Goal: Navigation & Orientation: Find specific page/section

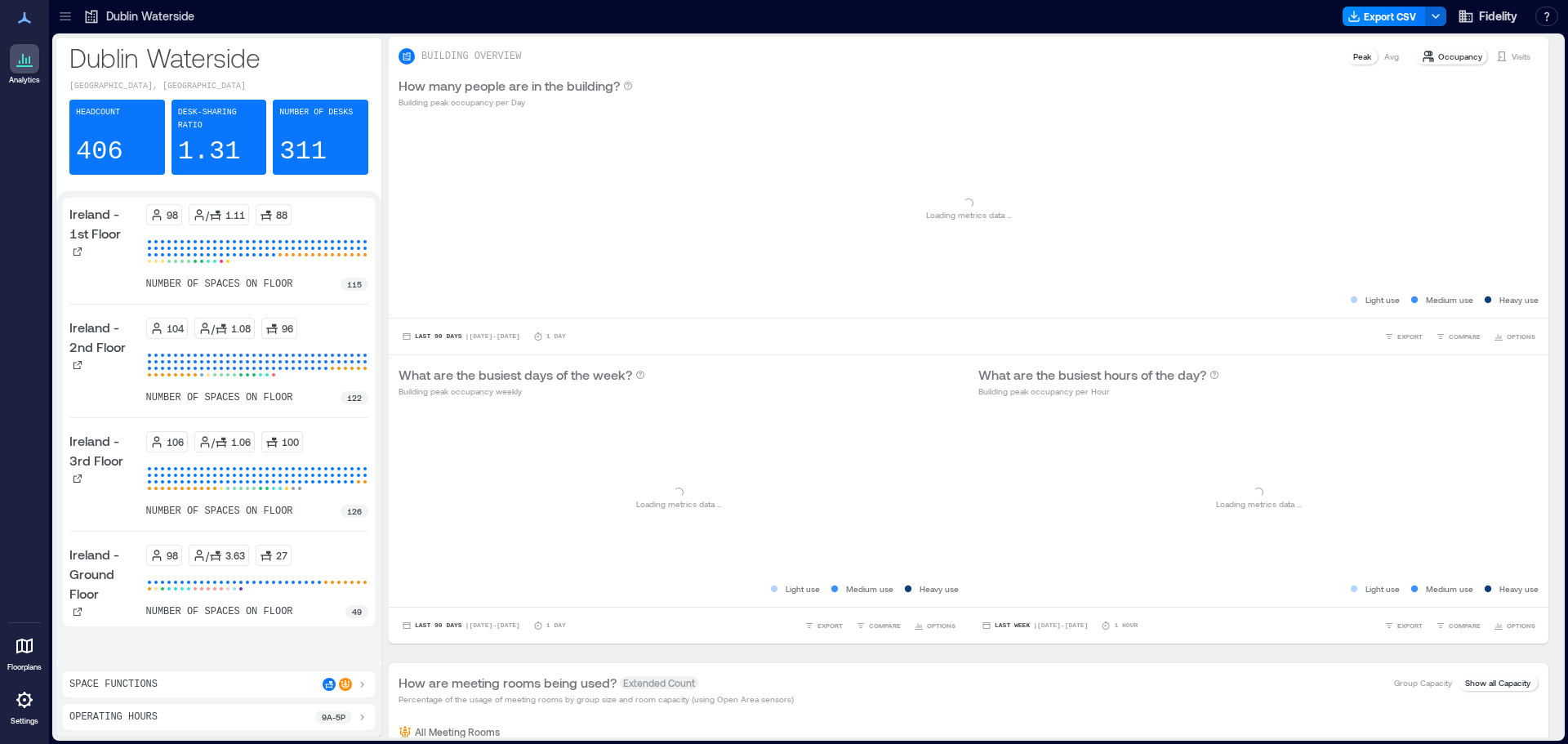
click at [120, 19] on p "Dublin Waterside" at bounding box center [150, 16] width 89 height 17
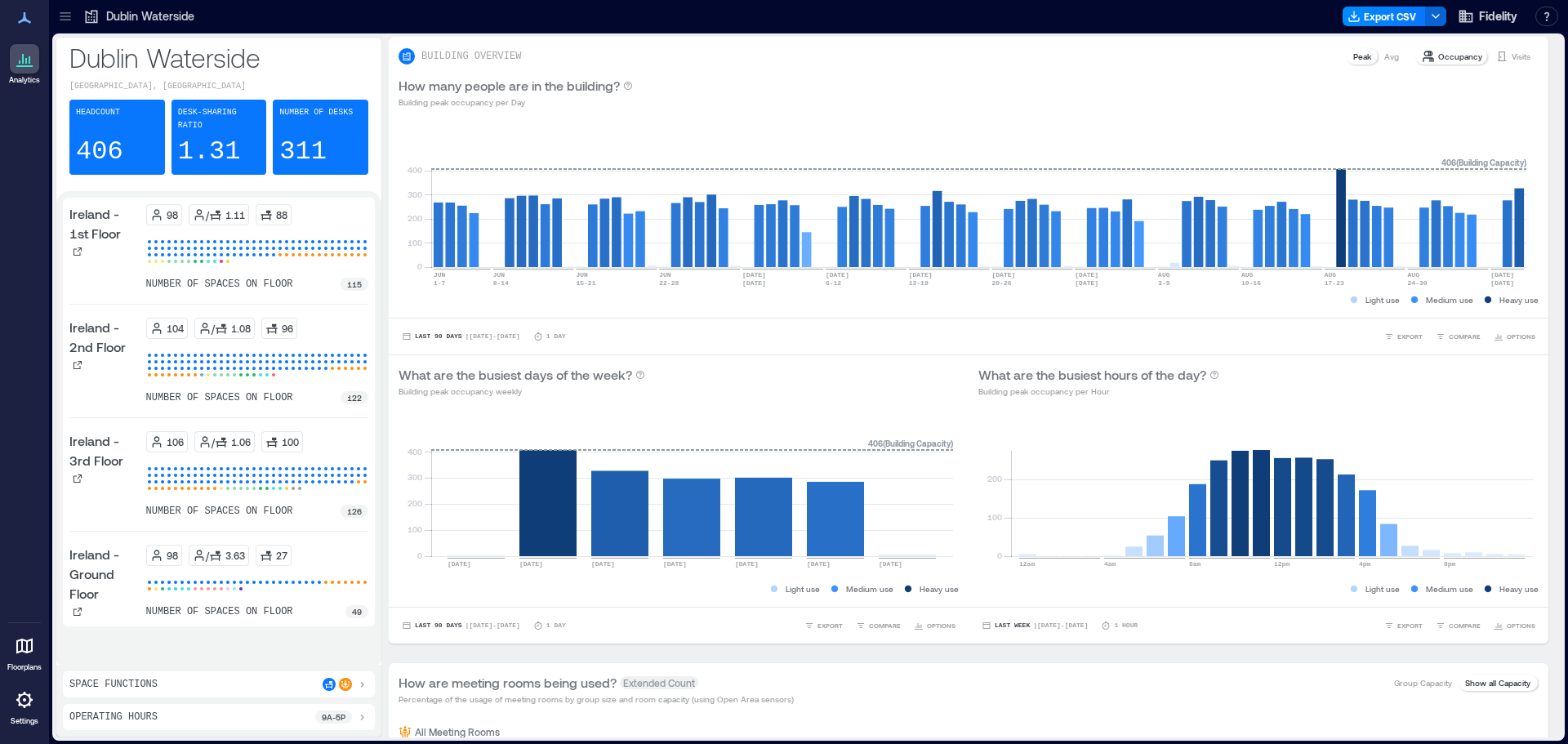
click at [60, 14] on icon at bounding box center [65, 16] width 17 height 17
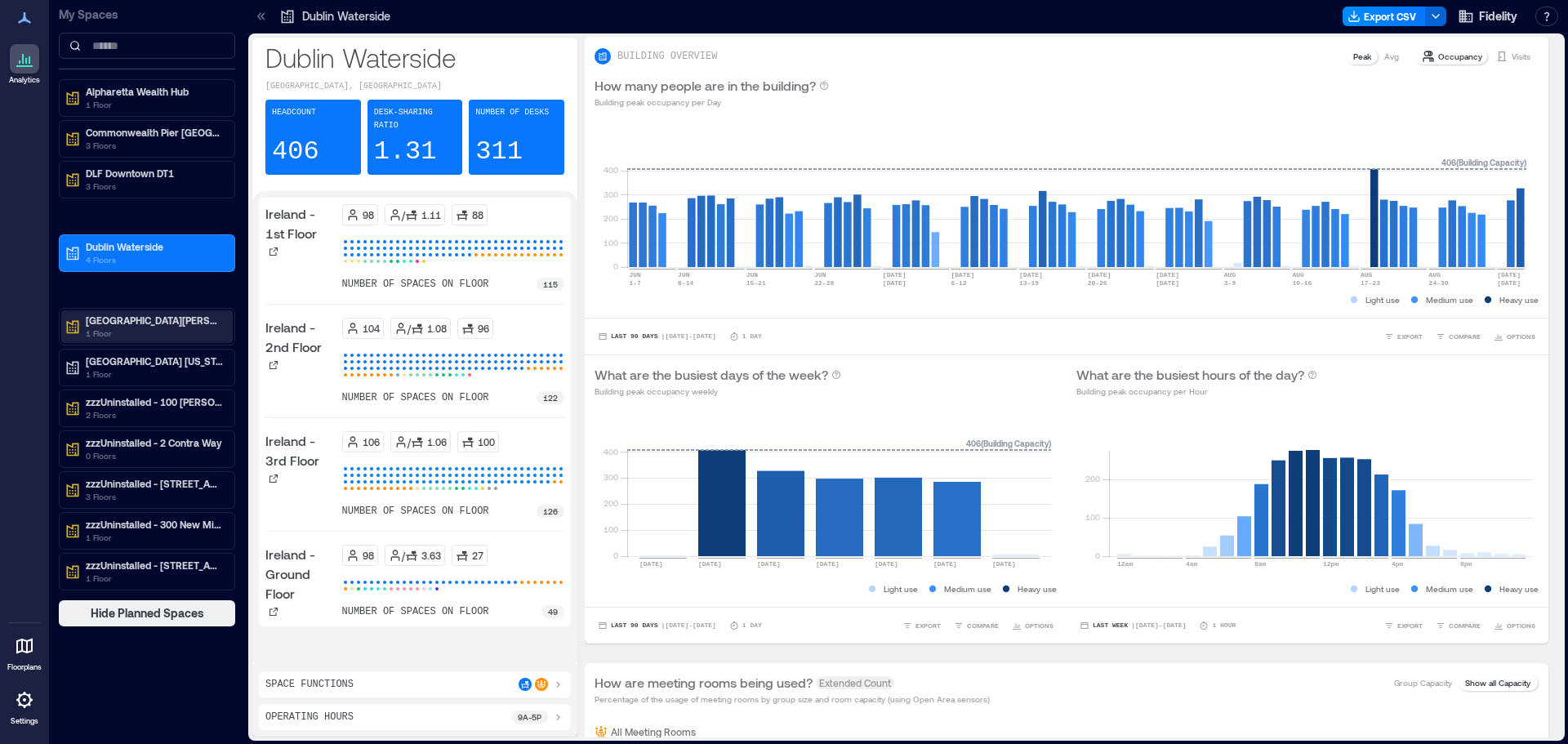
click at [140, 323] on p "[GEOGRAPHIC_DATA][PERSON_NAME]" at bounding box center [154, 319] width 137 height 13
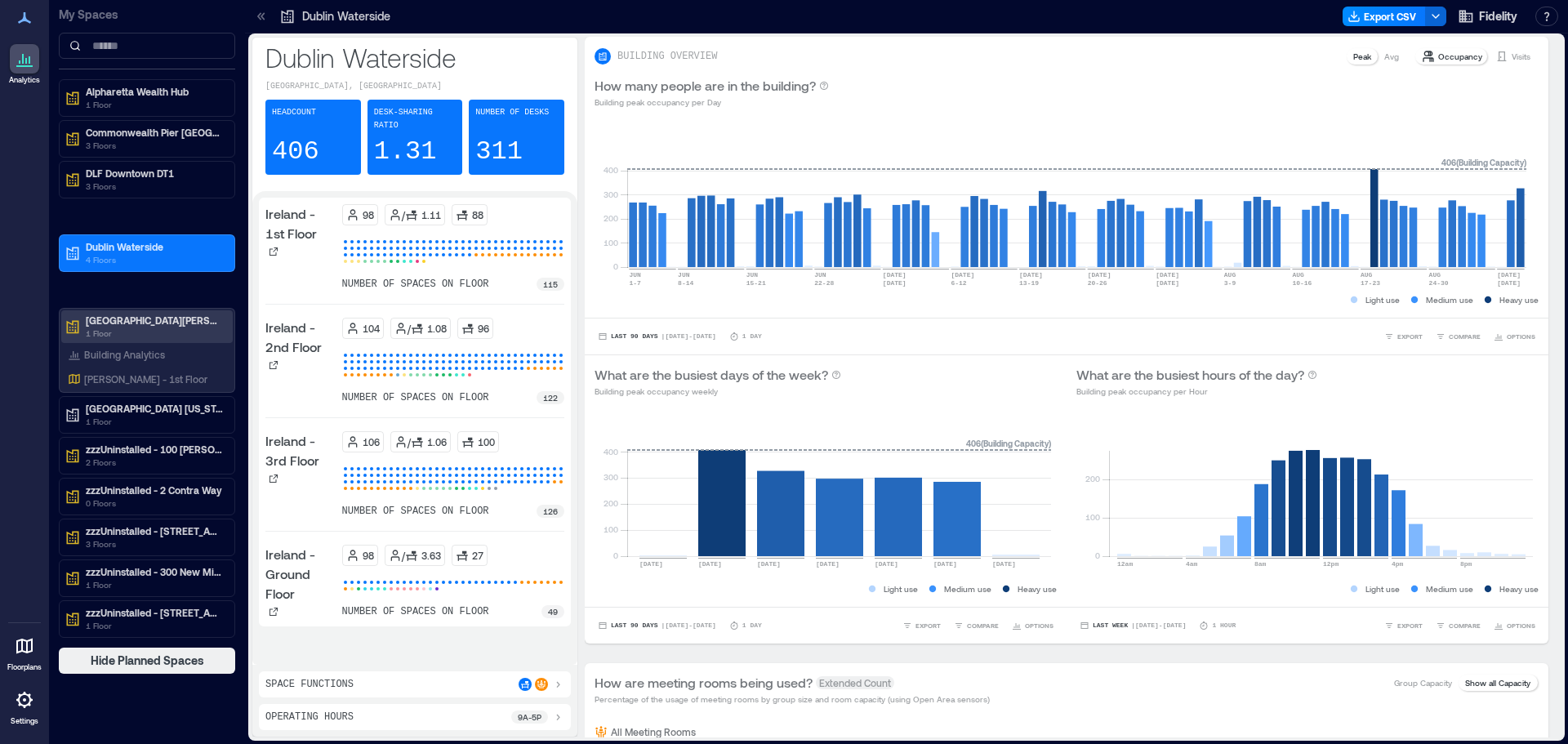
click at [107, 329] on p "1 Floor" at bounding box center [154, 333] width 137 height 13
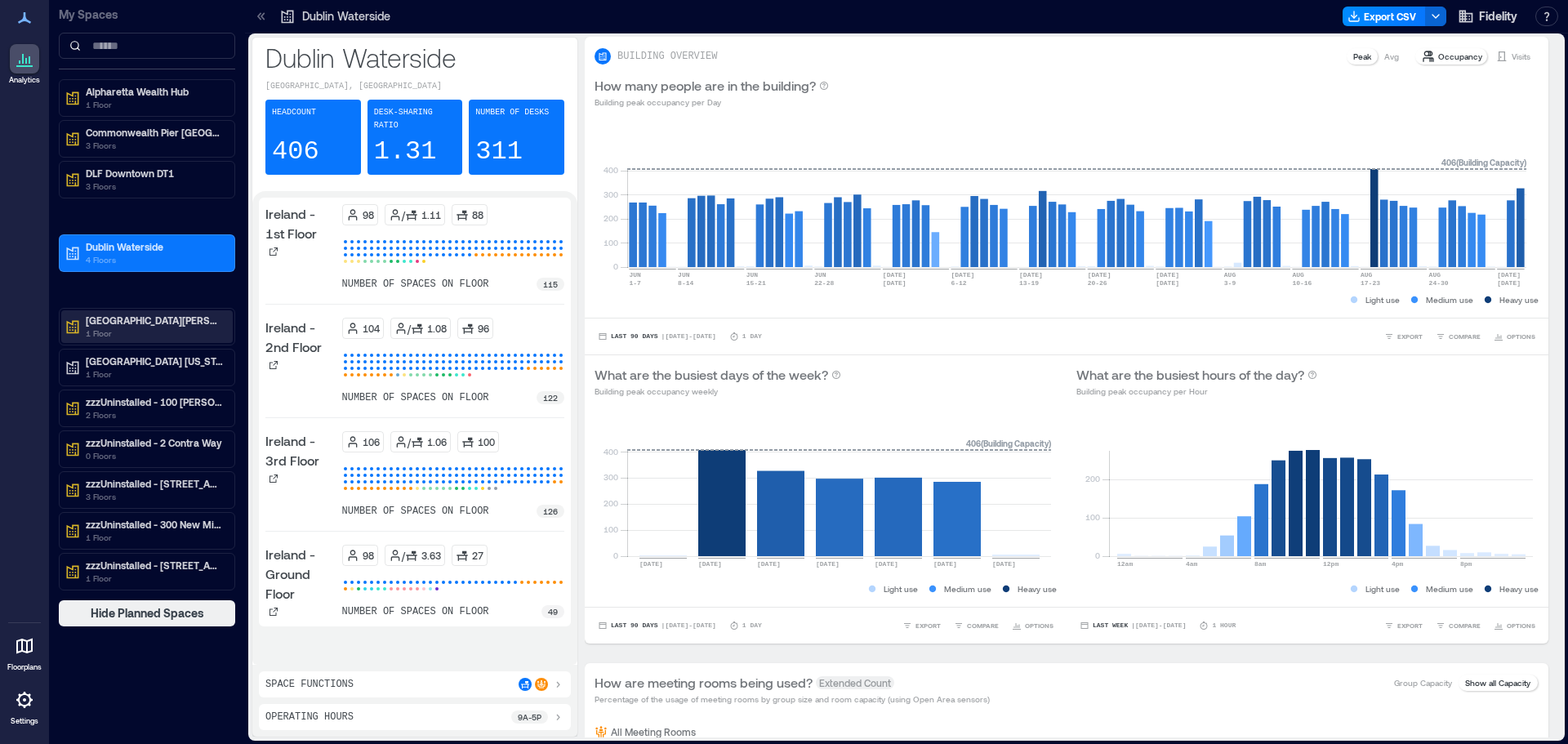
click at [112, 328] on p "1 Floor" at bounding box center [154, 333] width 137 height 13
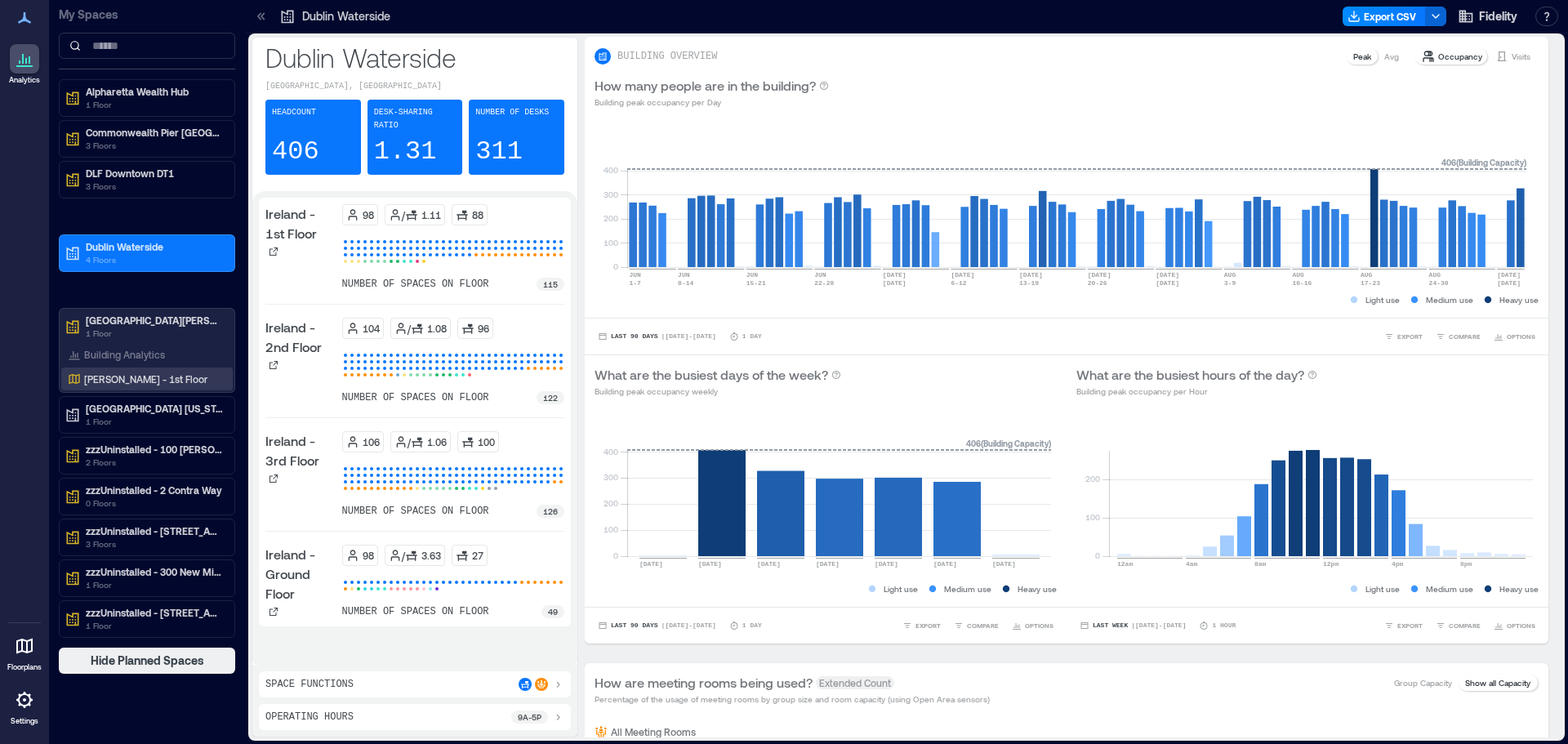
click at [149, 381] on p "[PERSON_NAME] - 1st Floor" at bounding box center [145, 378] width 124 height 13
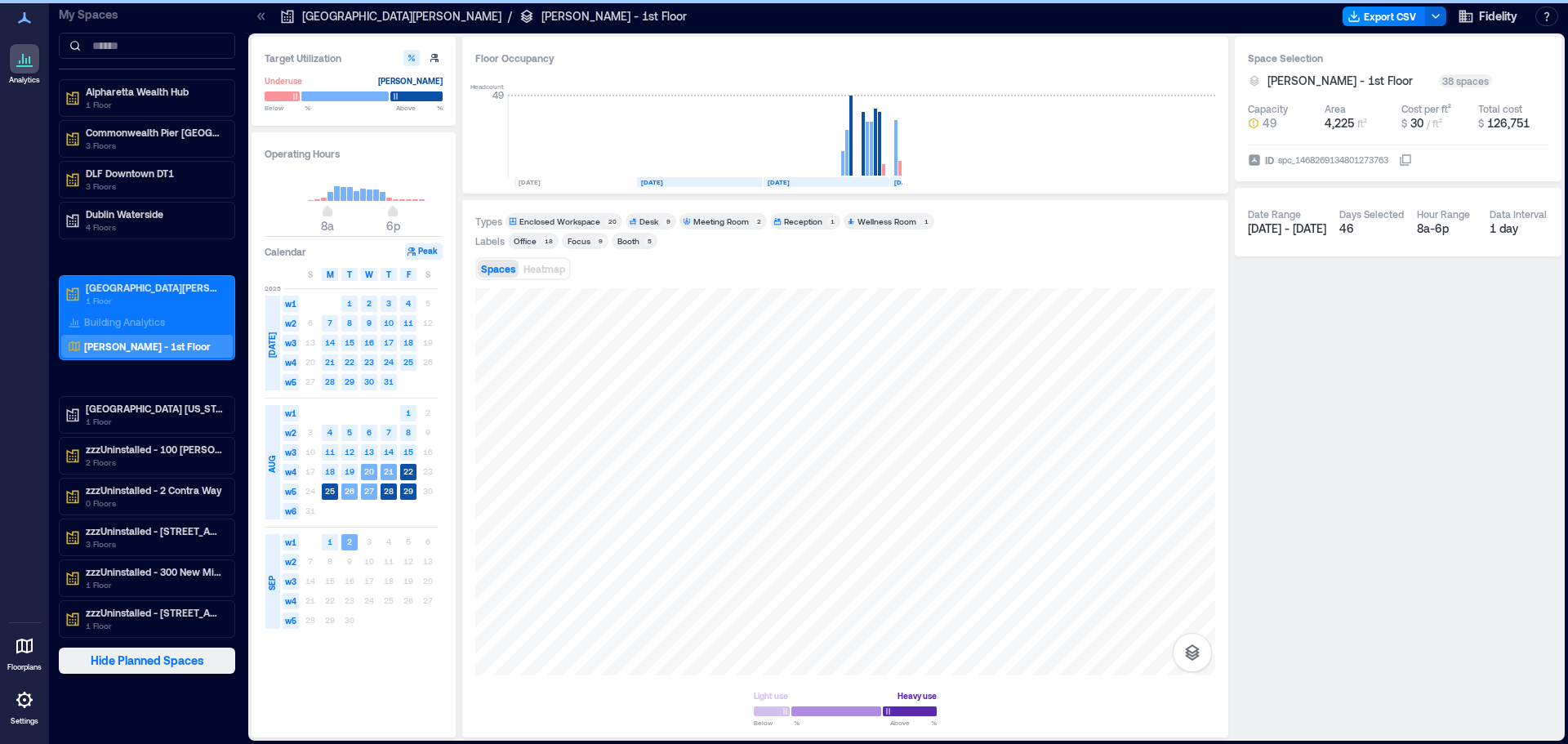
click at [160, 660] on span "Hide Planned Spaces" at bounding box center [147, 660] width 114 height 17
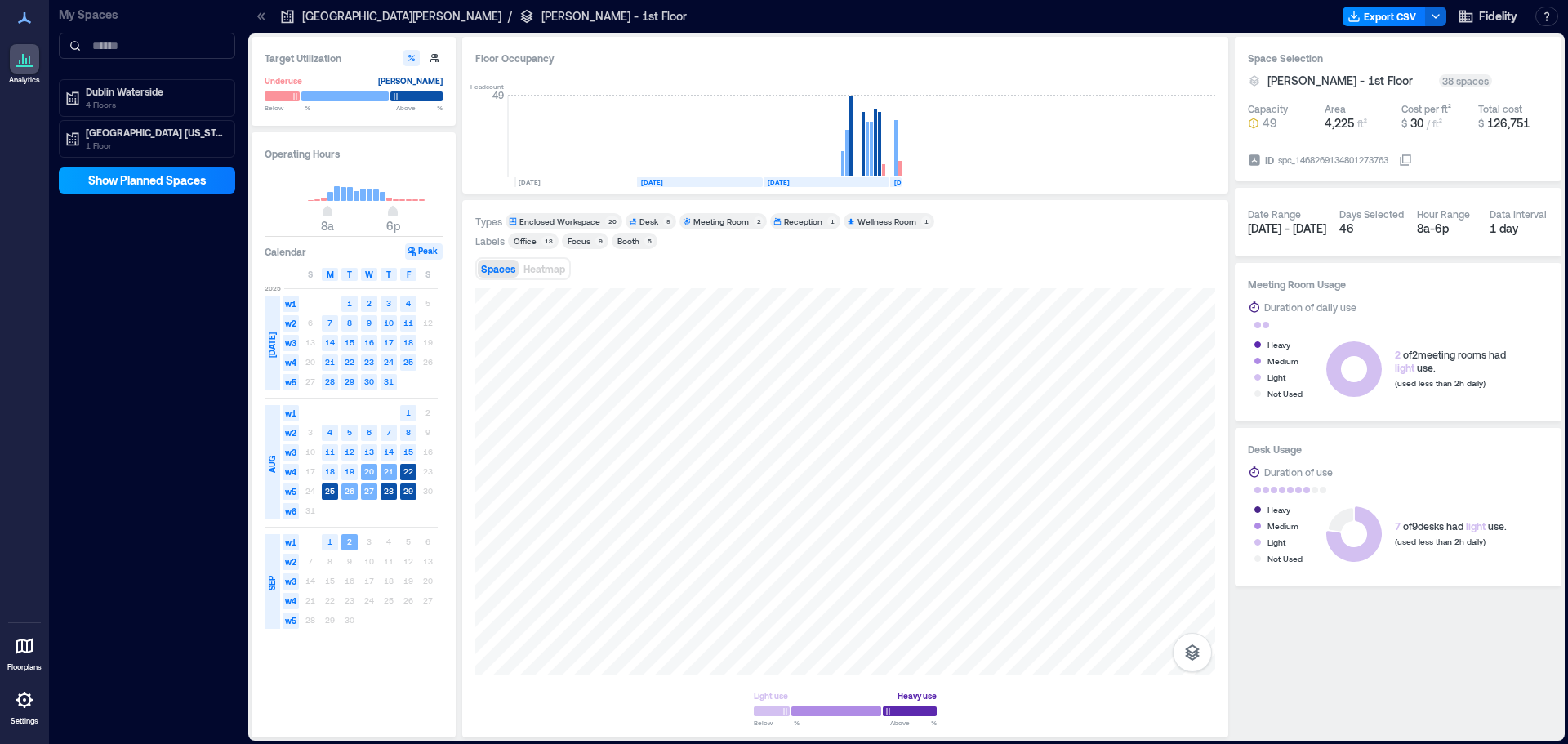
click at [125, 179] on span "Show Planned Spaces" at bounding box center [148, 180] width 119 height 17
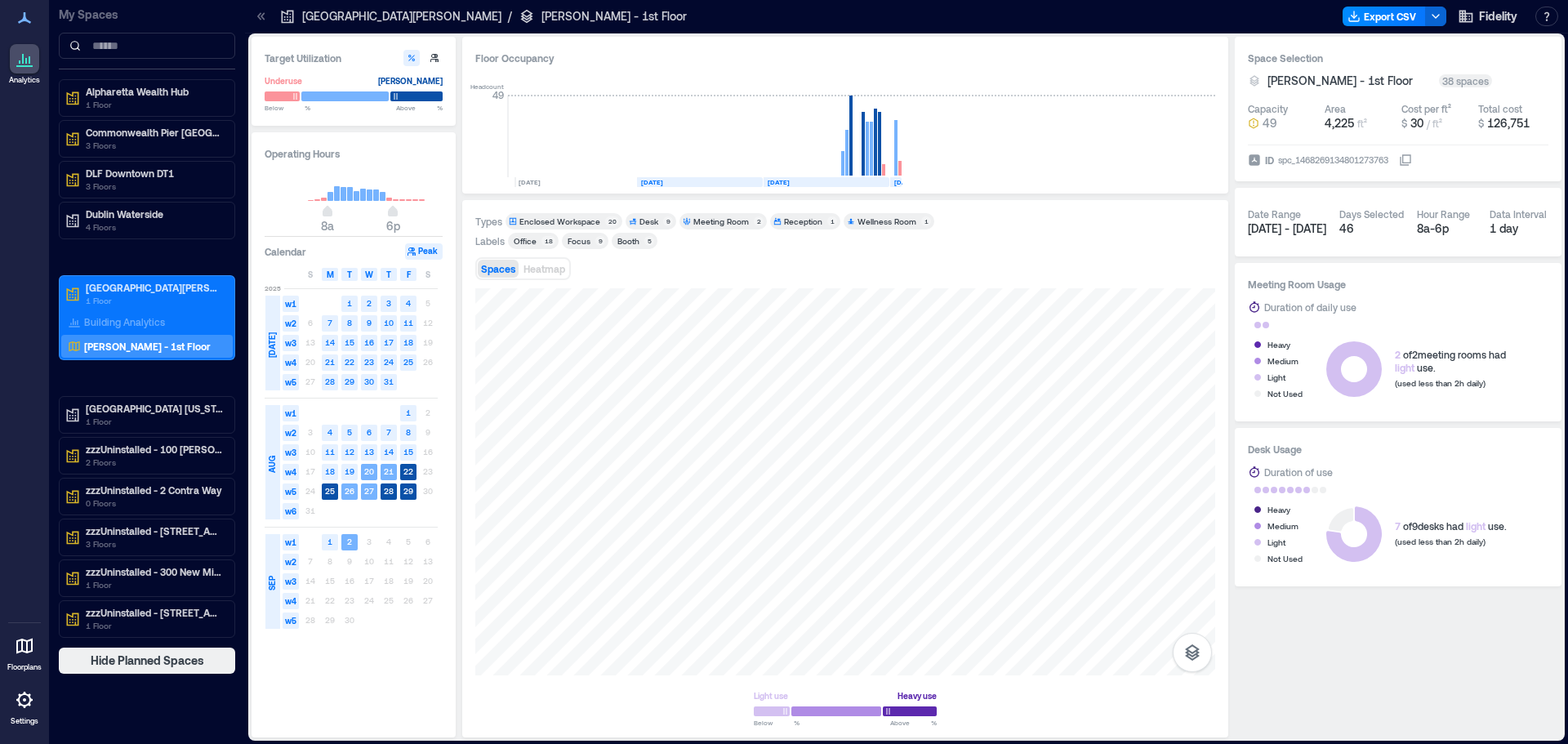
click at [165, 252] on div "Alpharetta Wealth Hub [GEOGRAPHIC_DATA] [GEOGRAPHIC_DATA][PERSON_NAME] 1 Floor …" at bounding box center [146, 358] width 176 height 558
click at [162, 306] on p "1 Floor" at bounding box center [154, 300] width 137 height 13
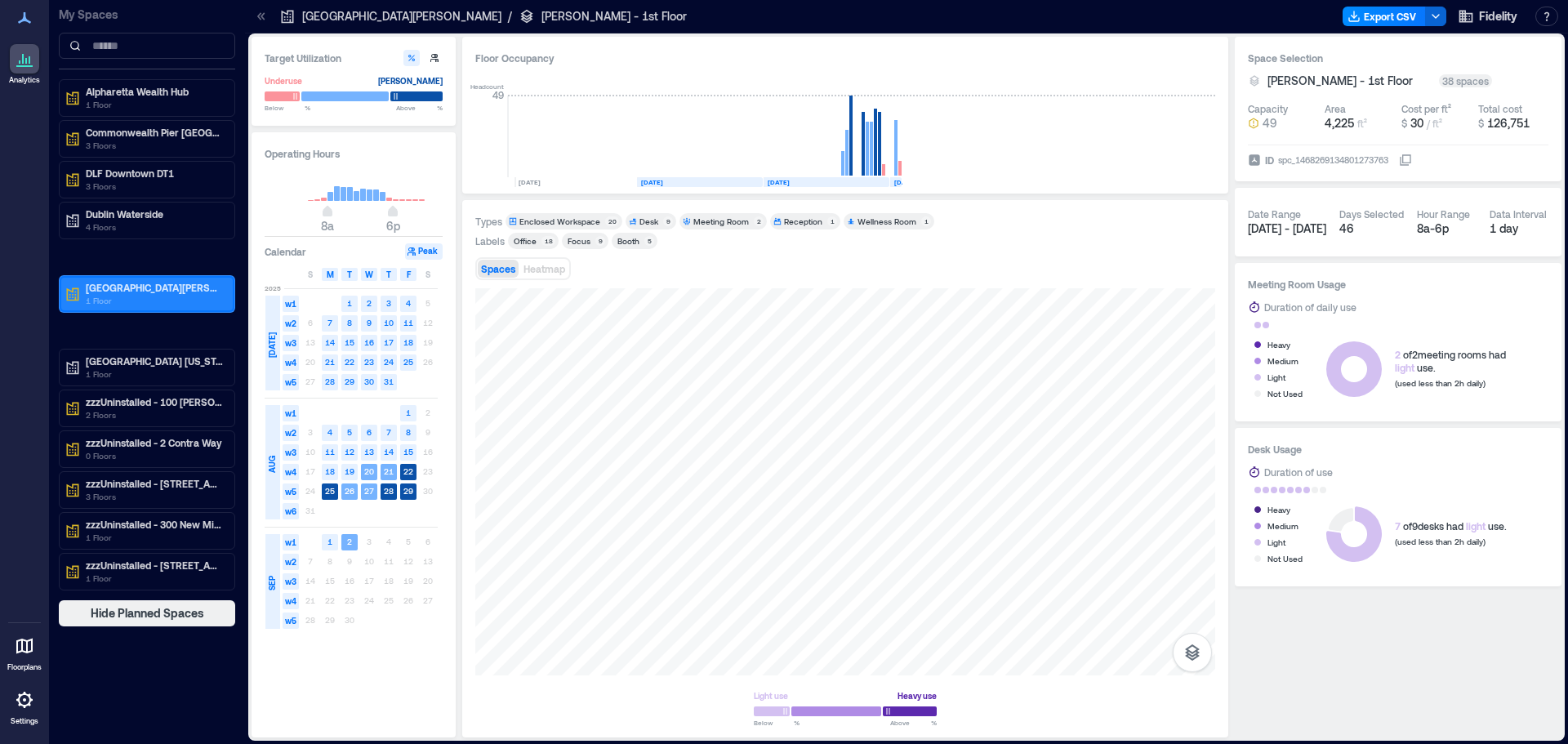
click at [157, 298] on p "1 Floor" at bounding box center [154, 300] width 137 height 13
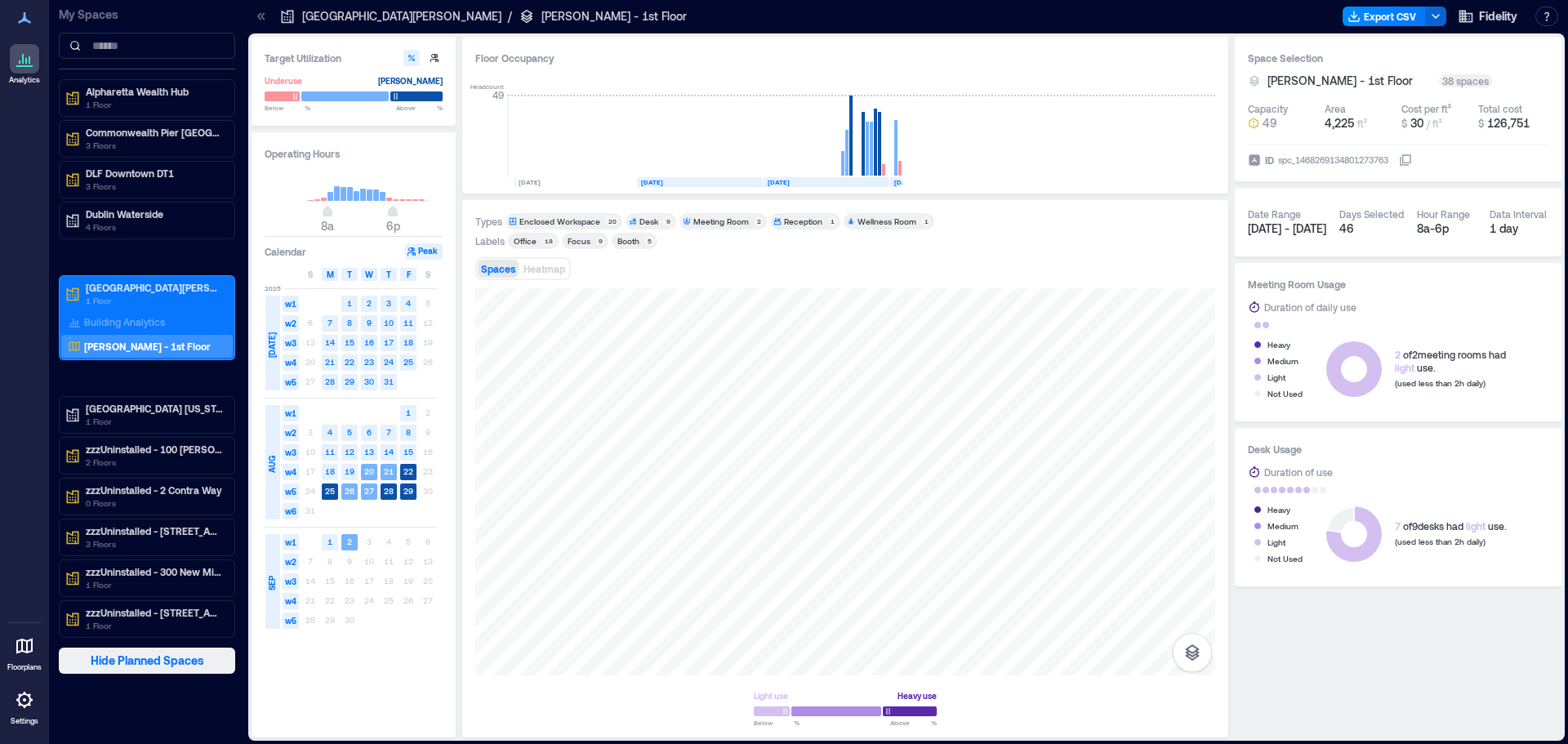
click at [139, 671] on button "Hide Planned Spaces" at bounding box center [146, 660] width 176 height 26
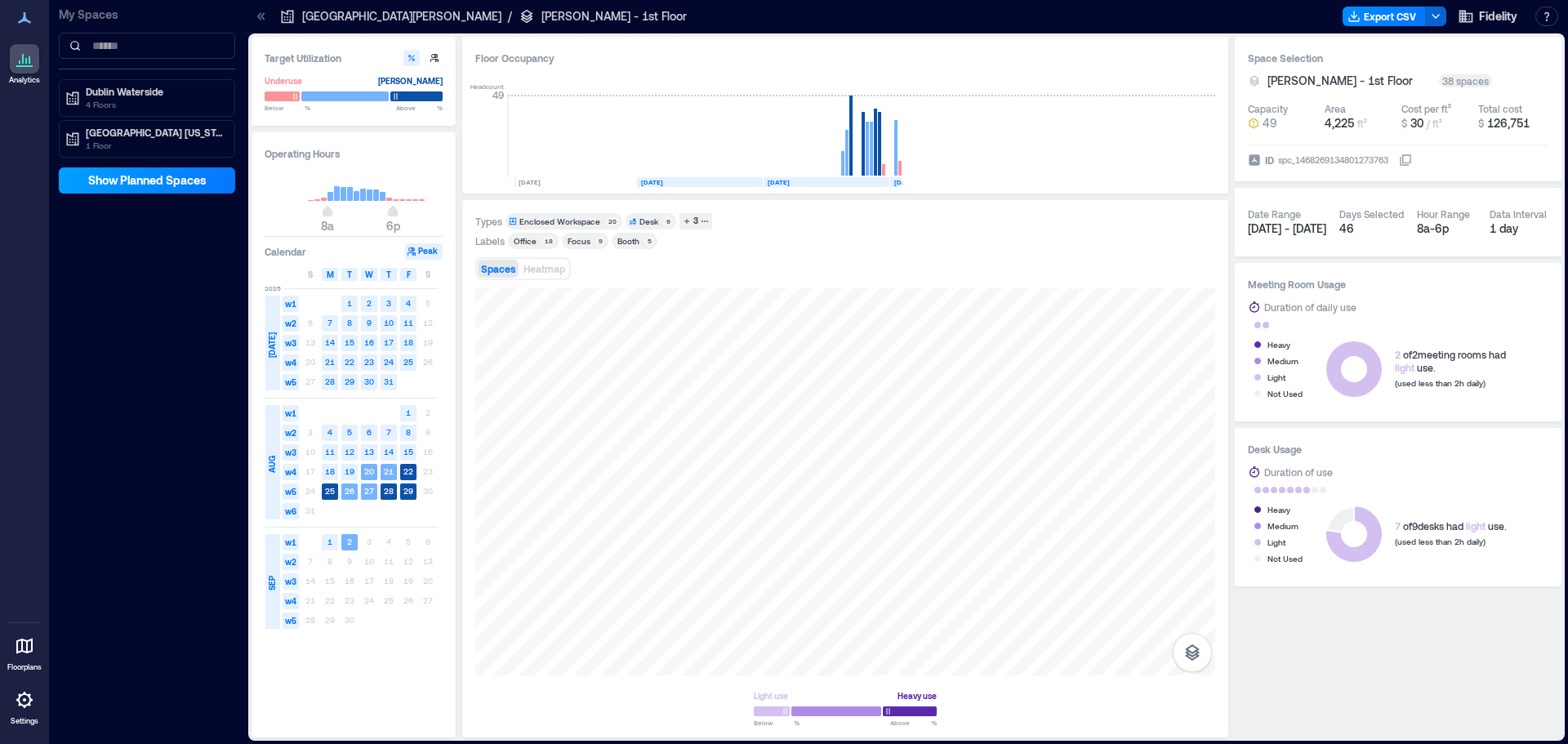
click at [121, 182] on span "Show Planned Spaces" at bounding box center [148, 180] width 119 height 17
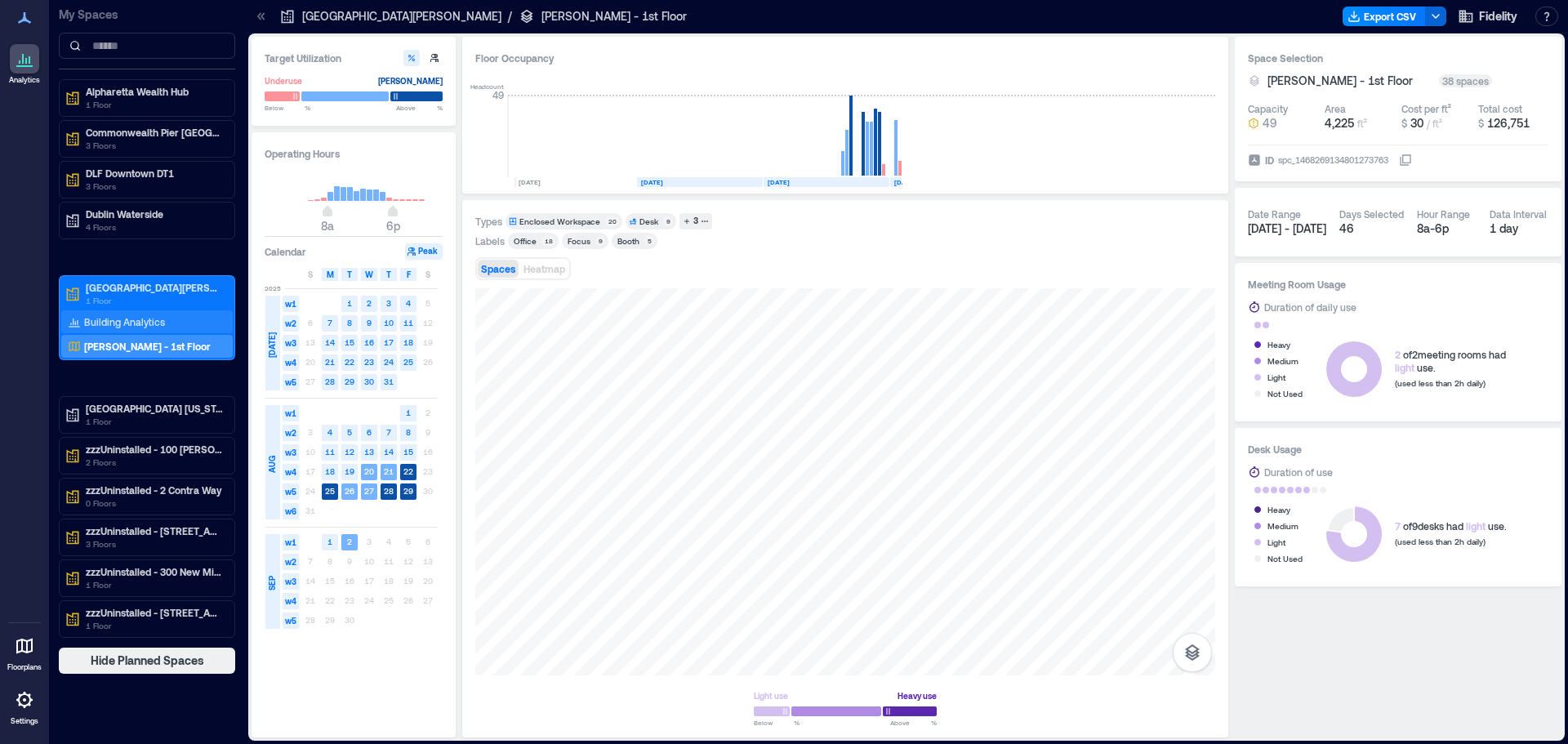
click at [169, 310] on div "Building Analytics" at bounding box center [147, 322] width 171 height 23
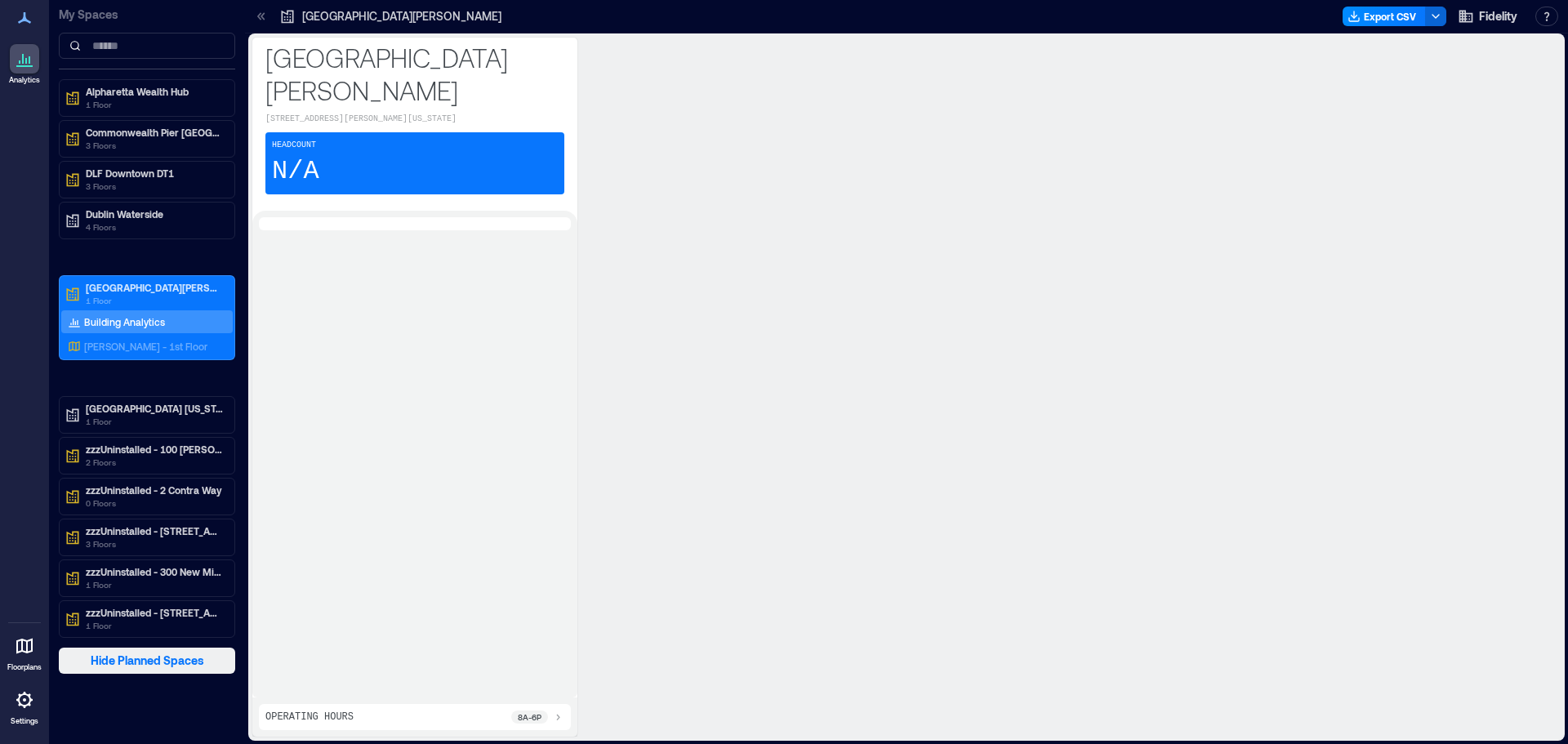
click at [146, 654] on span "Hide Planned Spaces" at bounding box center [147, 660] width 114 height 17
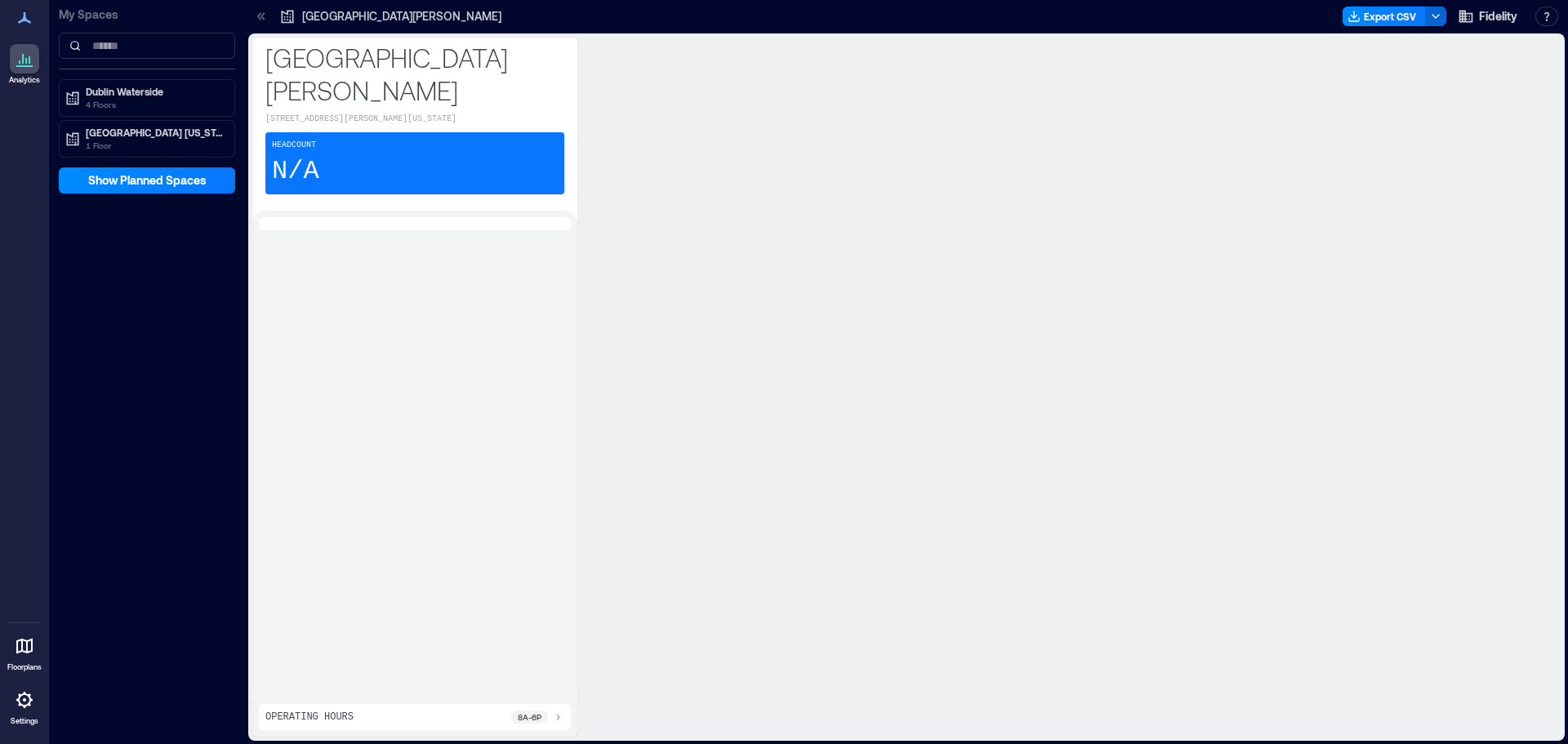
click at [190, 273] on div "My Spaces [GEOGRAPHIC_DATA] [GEOGRAPHIC_DATA][US_STATE] 1 Floor Show Planned Sp…" at bounding box center [146, 372] width 196 height 744
click at [171, 181] on span "Show Planned Spaces" at bounding box center [148, 180] width 119 height 17
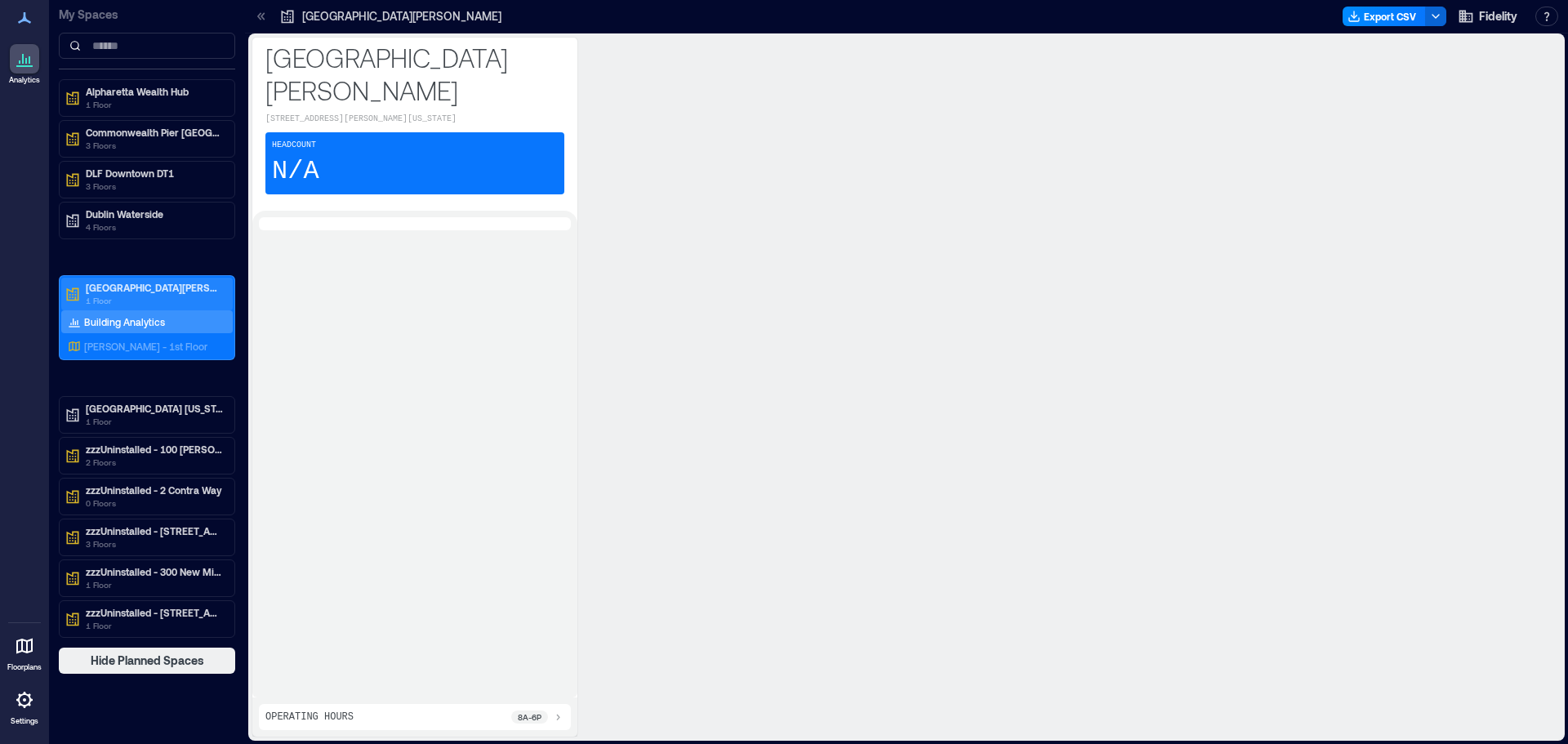
click at [131, 291] on p "[GEOGRAPHIC_DATA][PERSON_NAME]" at bounding box center [154, 287] width 137 height 13
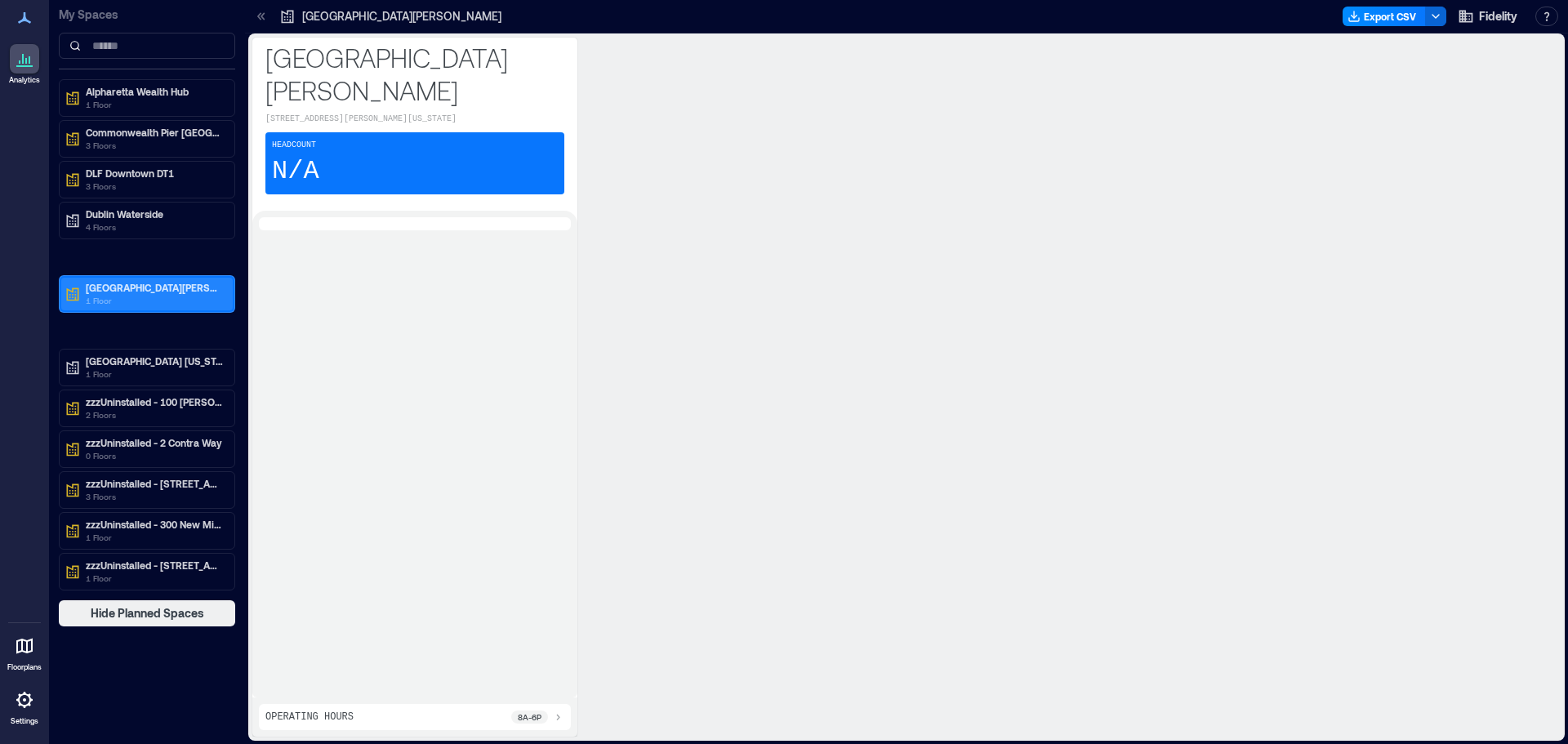
click at [128, 295] on p "1 Floor" at bounding box center [154, 300] width 137 height 13
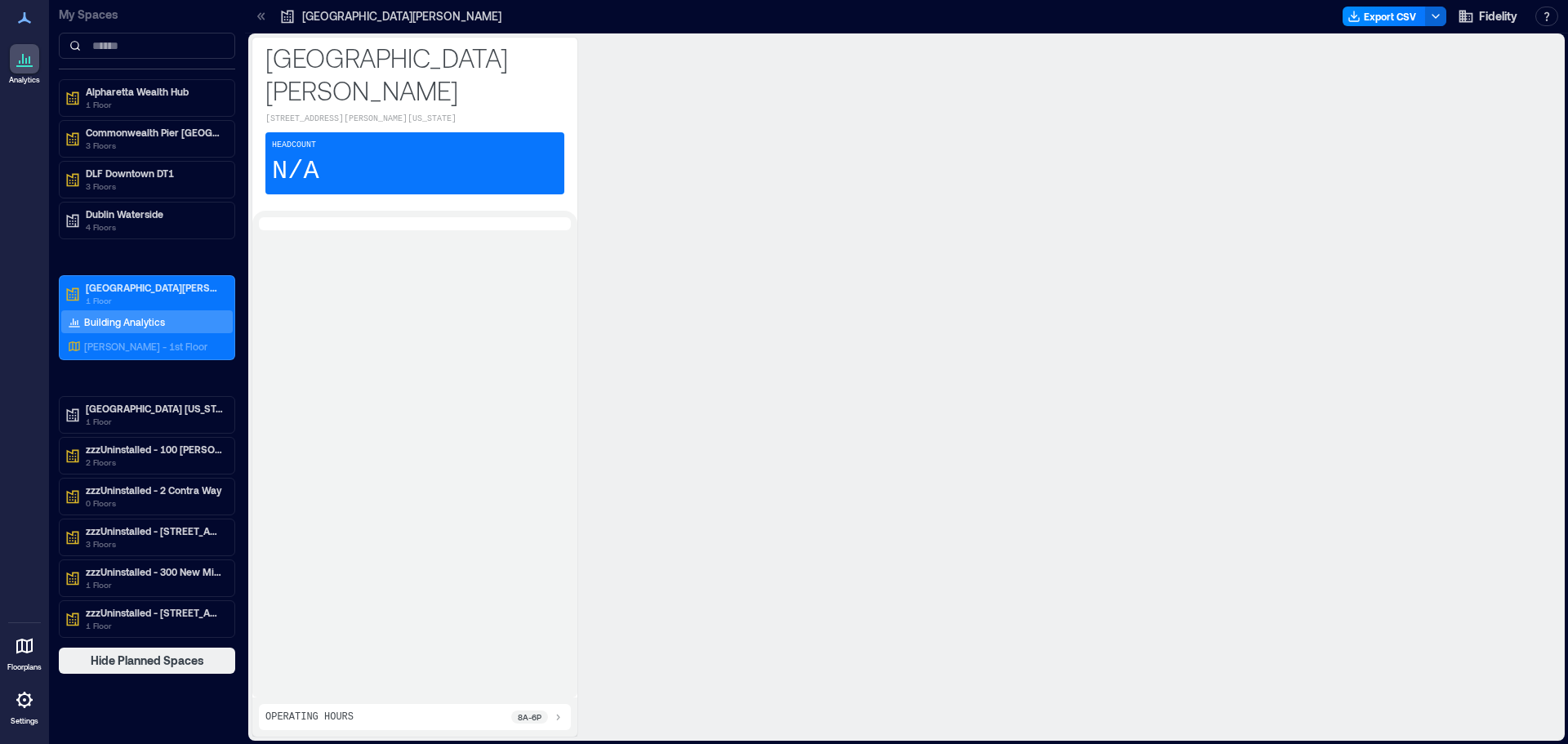
click at [22, 705] on icon at bounding box center [24, 699] width 17 height 17
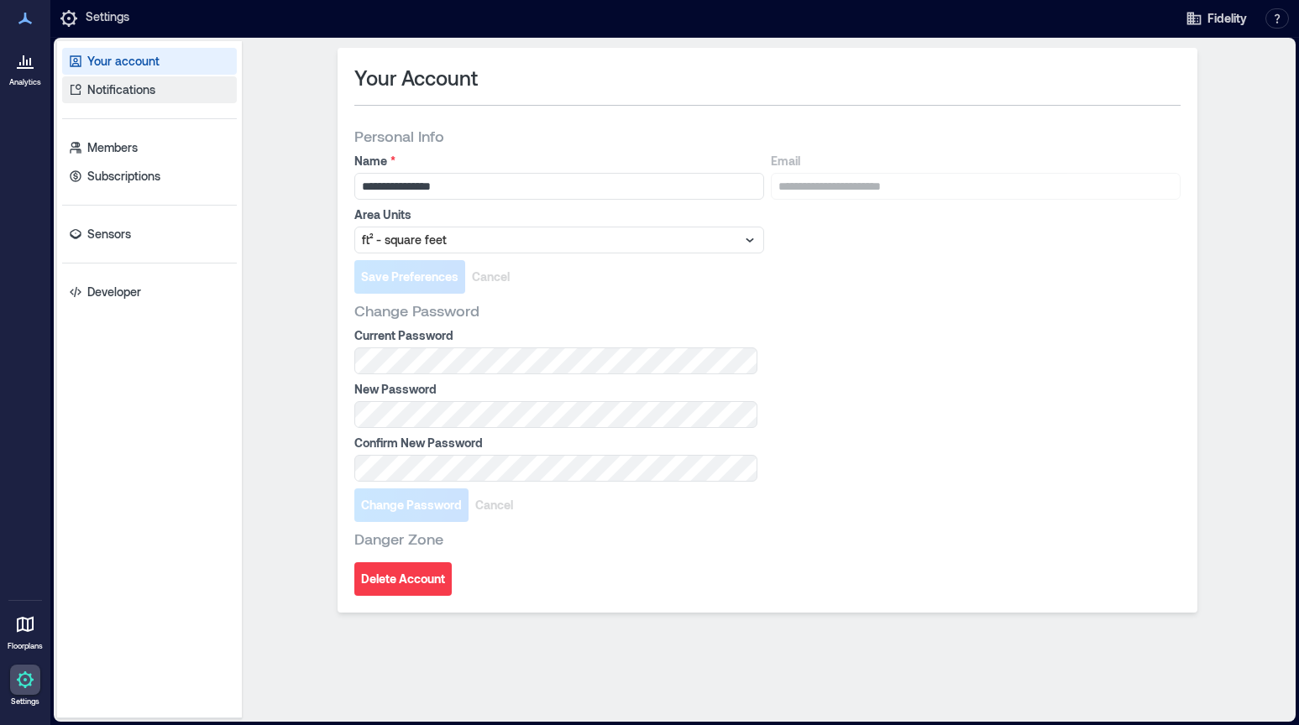
click at [121, 97] on p "Notifications" at bounding box center [121, 89] width 68 height 17
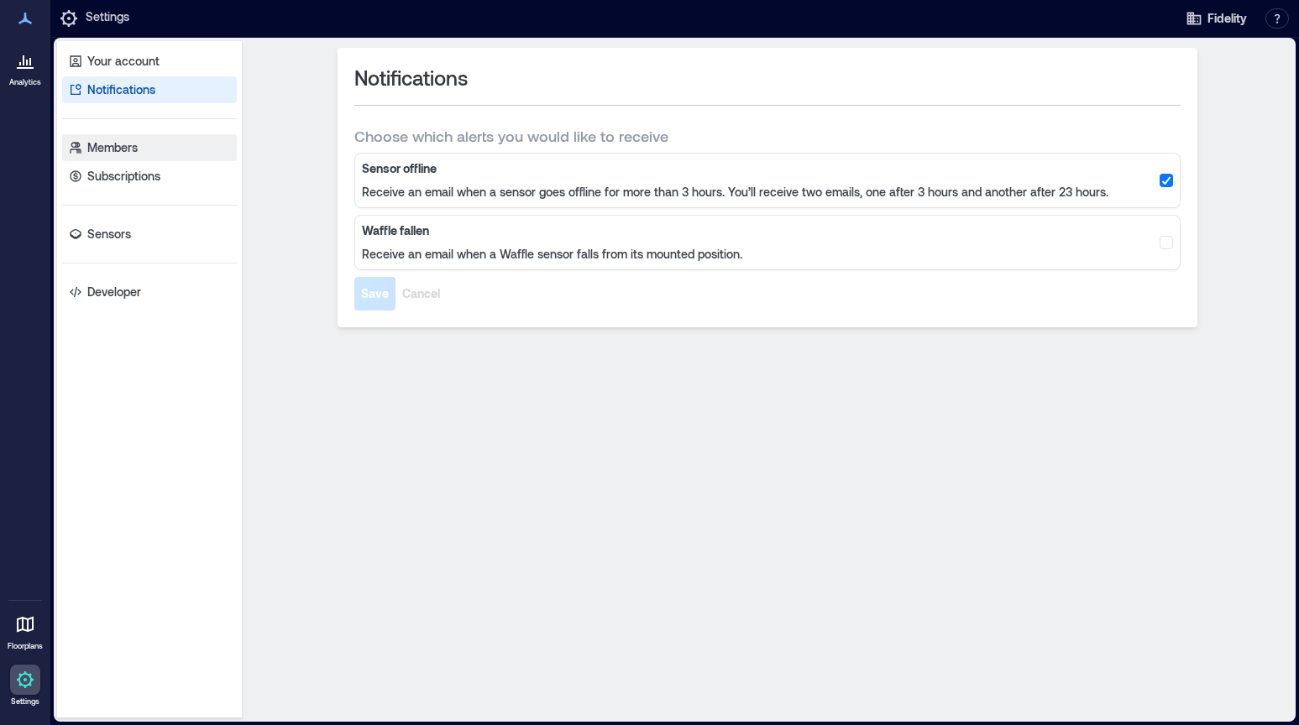
click at [111, 145] on p "Members" at bounding box center [112, 147] width 50 height 17
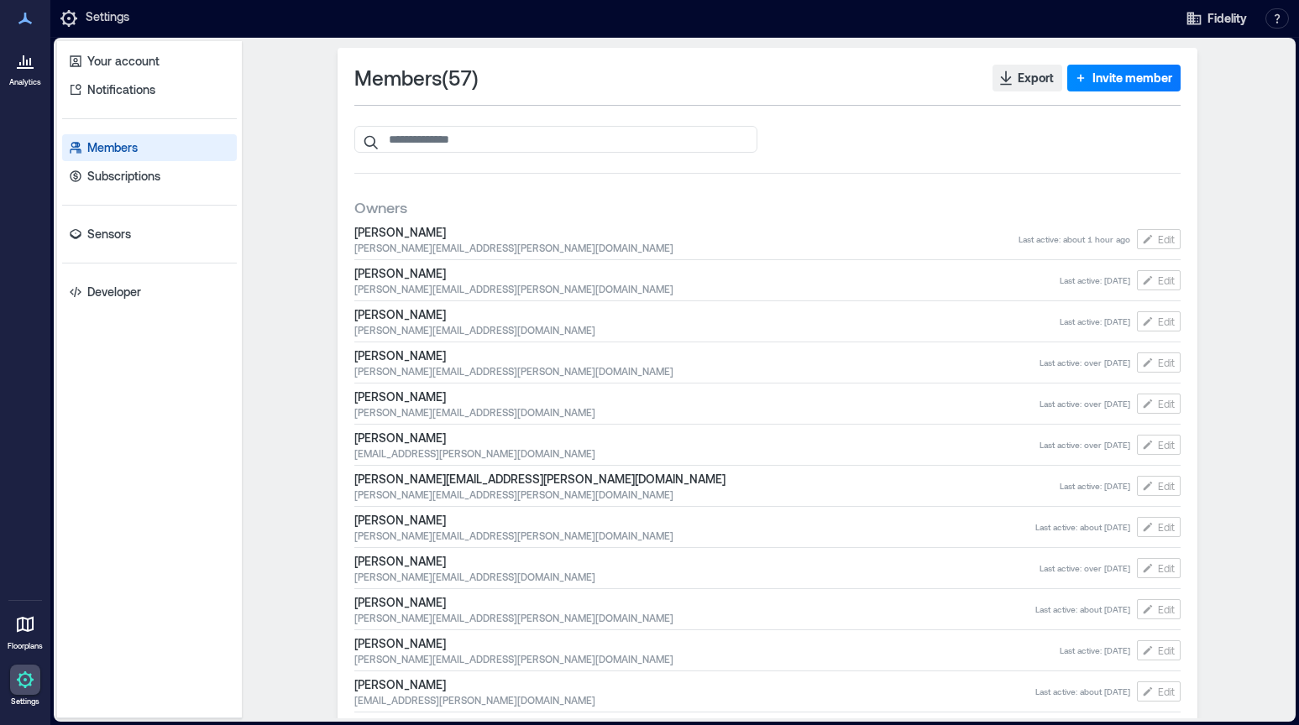
click at [20, 73] on div at bounding box center [25, 60] width 30 height 30
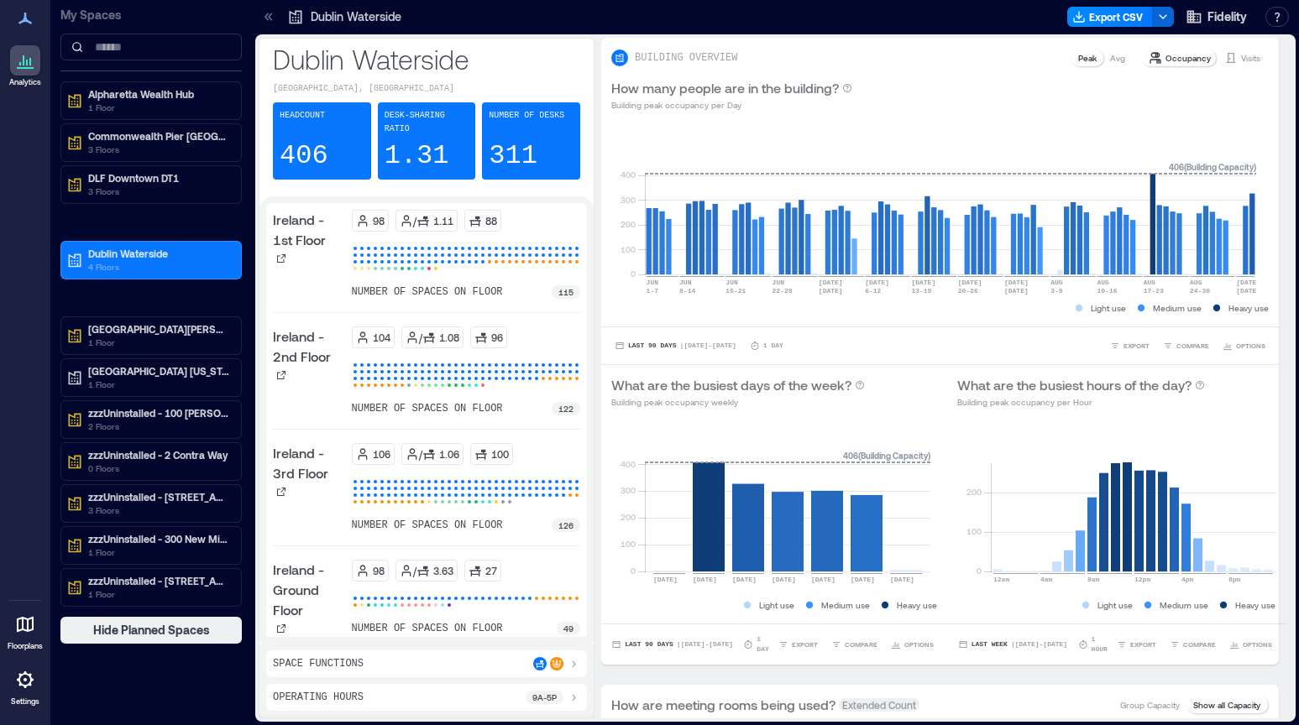
click at [25, 681] on icon at bounding box center [25, 679] width 3 height 3
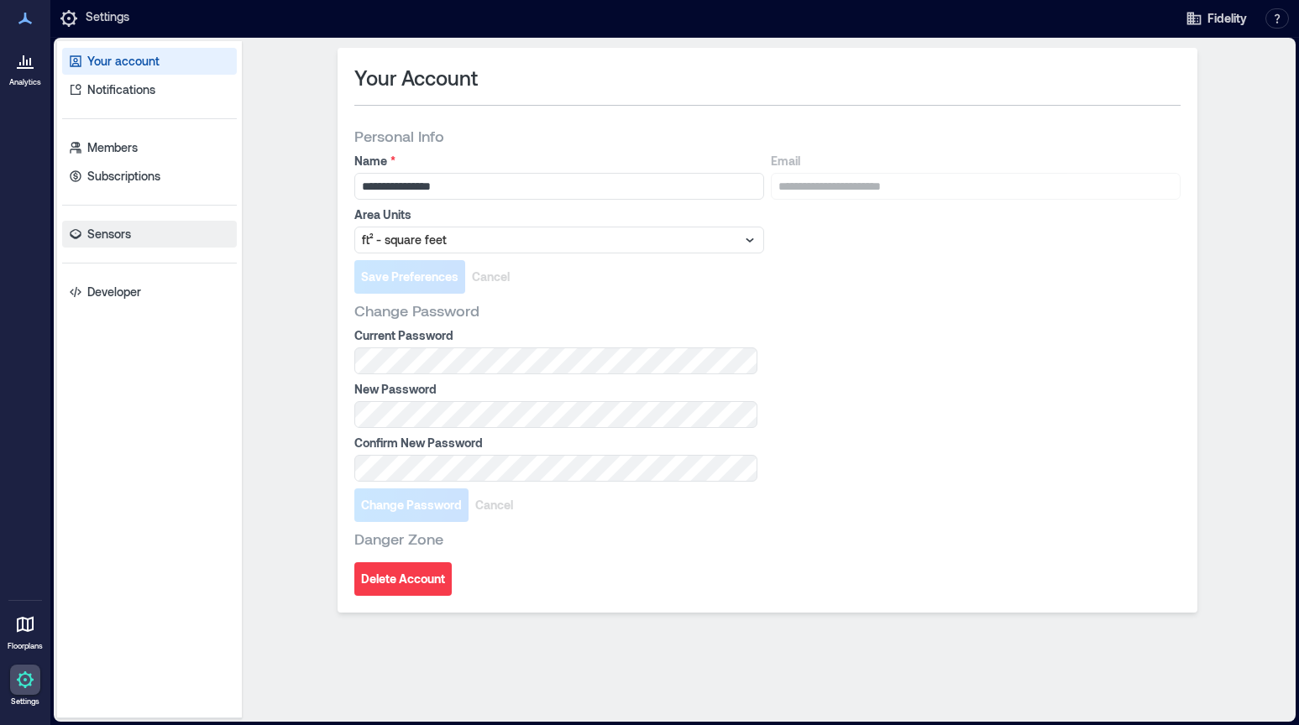
click at [119, 240] on p "Sensors" at bounding box center [109, 234] width 44 height 17
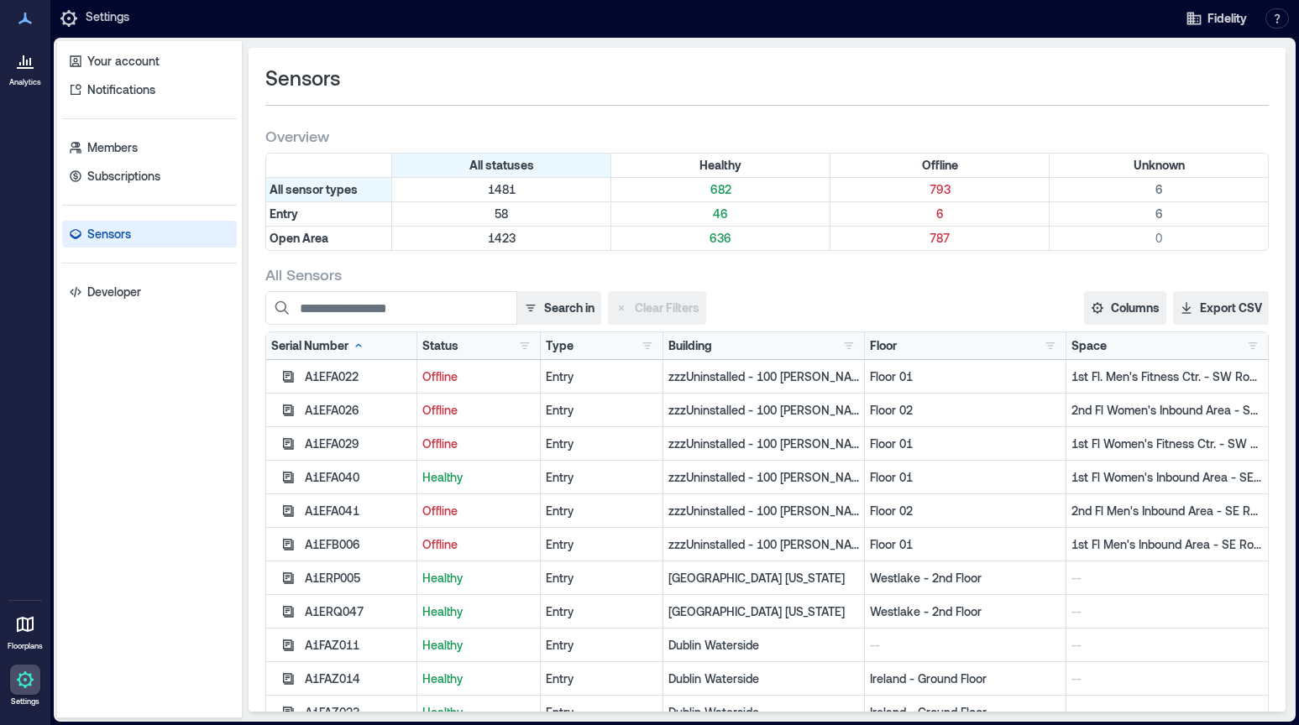
click at [90, 20] on p "Settings" at bounding box center [108, 18] width 44 height 20
click at [30, 17] on icon at bounding box center [25, 18] width 20 height 20
click at [22, 622] on icon at bounding box center [25, 625] width 17 height 16
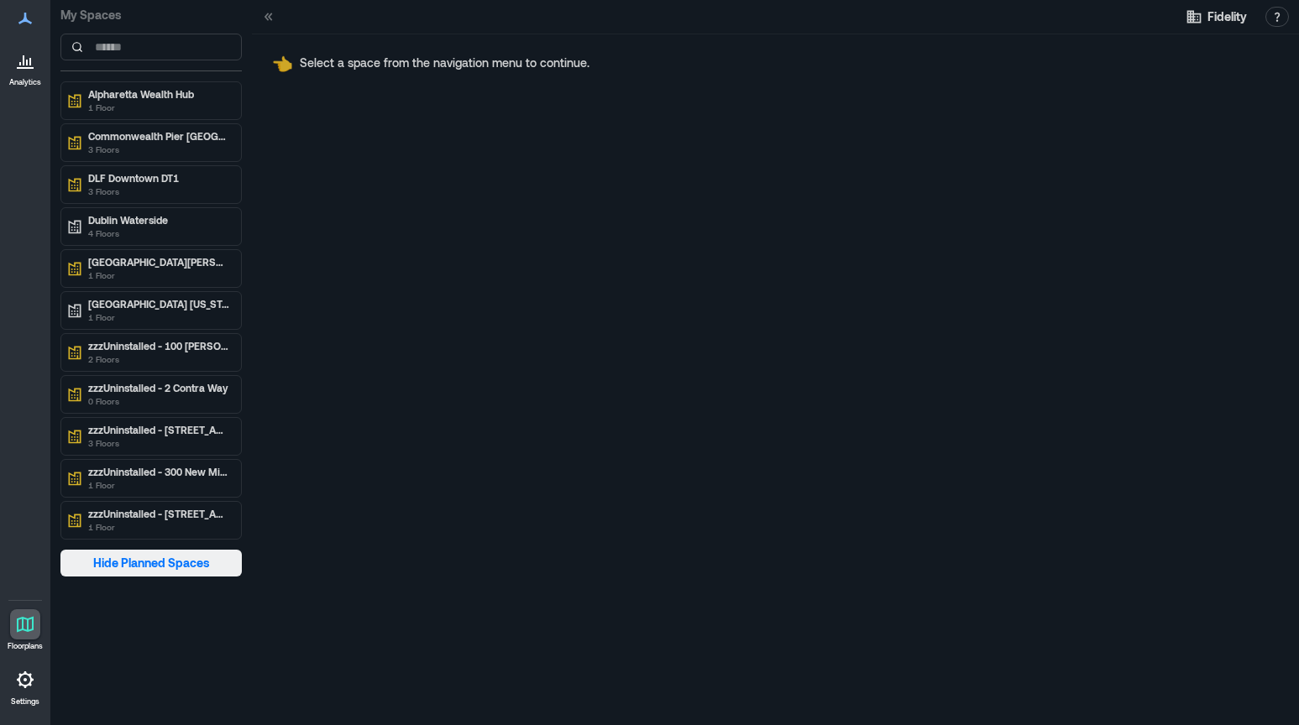
click at [124, 565] on span "Hide Planned Spaces" at bounding box center [151, 563] width 117 height 17
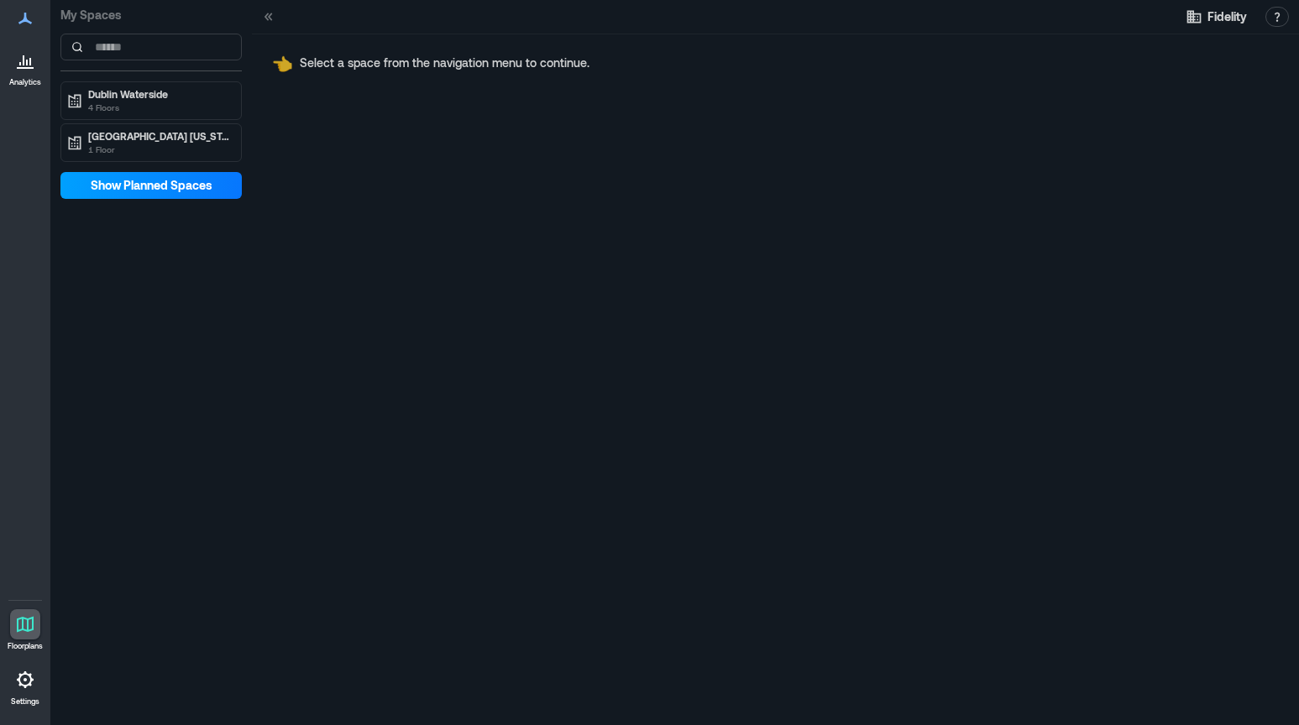
click at [128, 180] on span "Show Planned Spaces" at bounding box center [152, 185] width 122 height 17
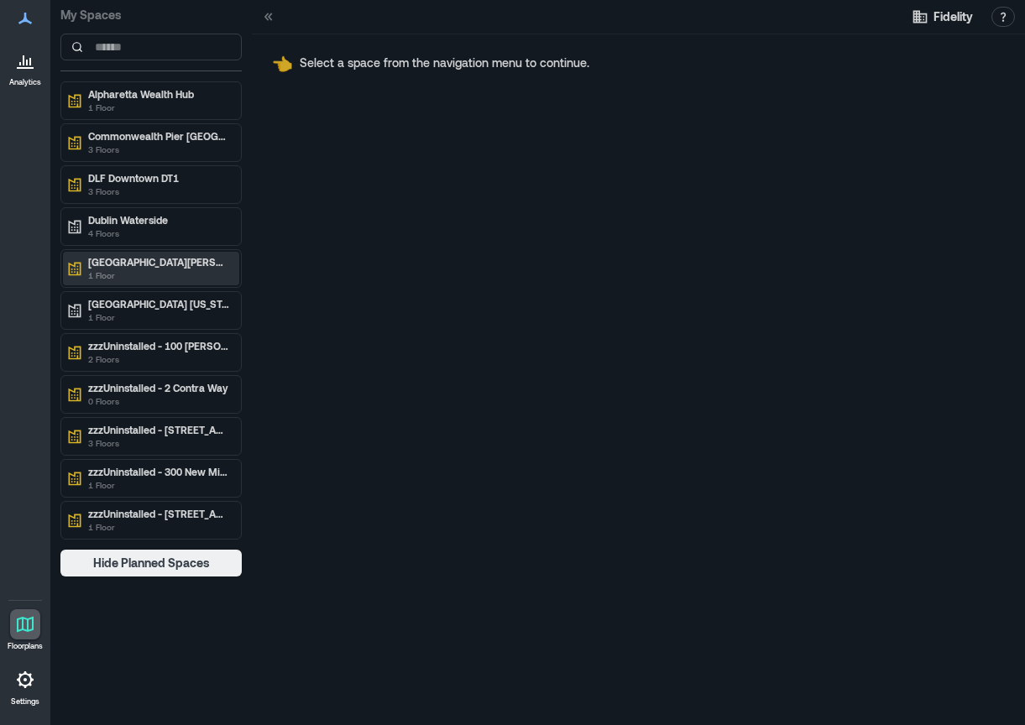
click at [149, 264] on p "[GEOGRAPHIC_DATA][PERSON_NAME]" at bounding box center [158, 261] width 141 height 13
